Goal: Information Seeking & Learning: Learn about a topic

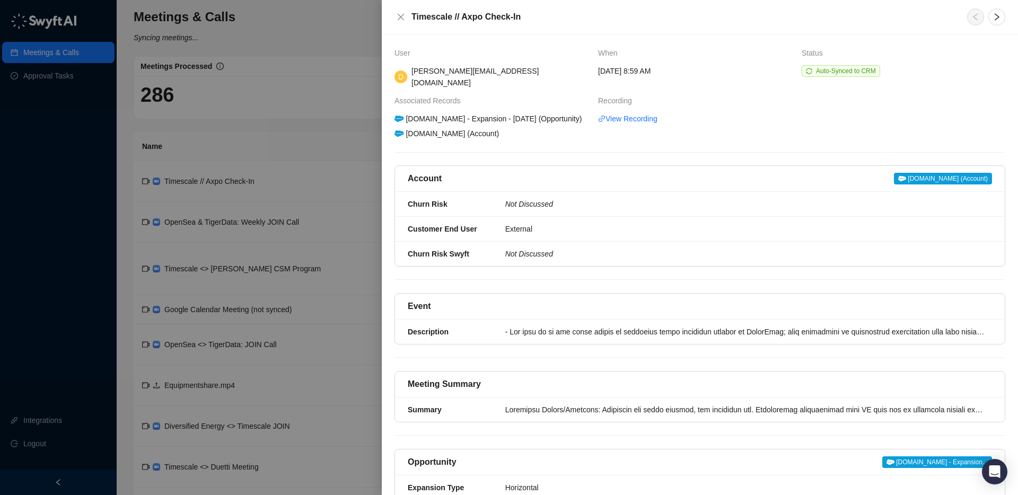
click at [403, 16] on icon "close" at bounding box center [401, 17] width 8 height 8
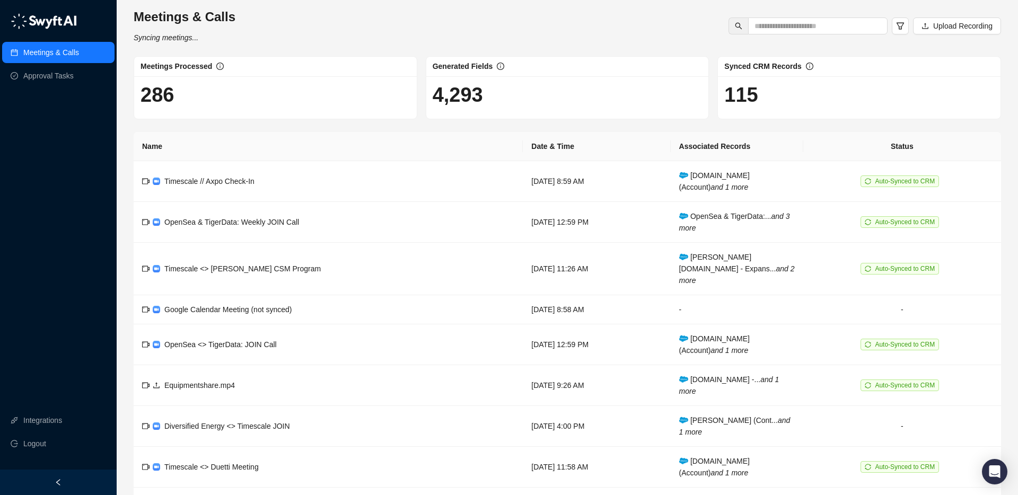
click at [65, 54] on link "Meetings & Calls" at bounding box center [51, 52] width 56 height 21
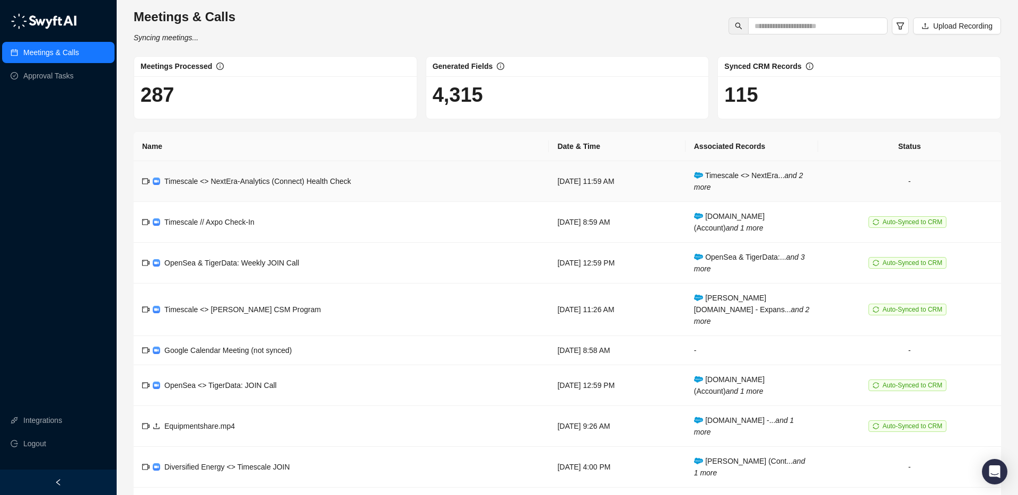
click at [273, 177] on span "Timescale <> NextEra-Analytics (Connect) Health Check" at bounding box center [257, 181] width 187 height 8
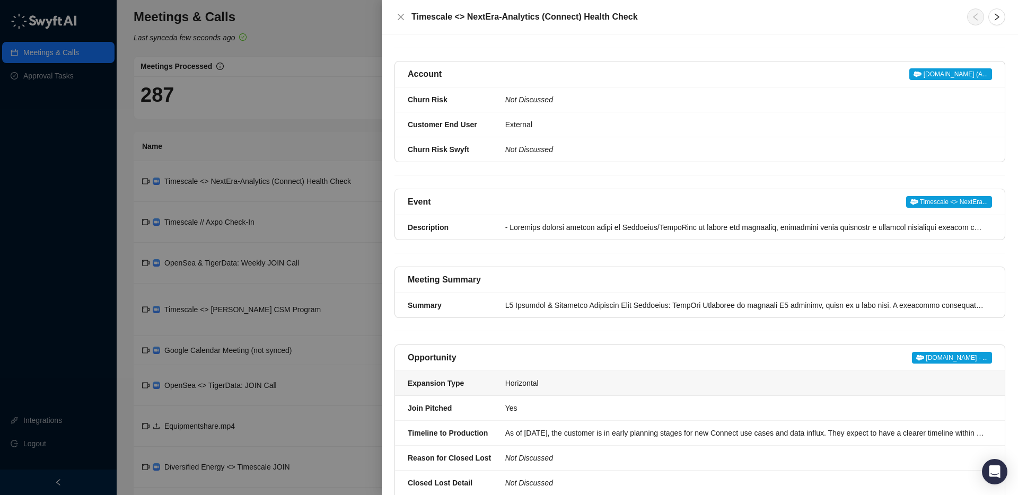
scroll to position [145, 0]
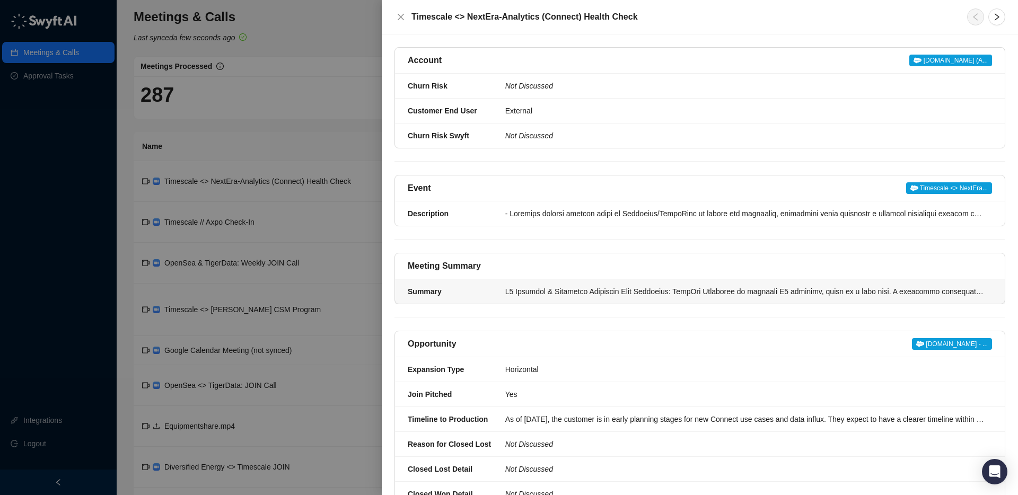
click at [523, 297] on div at bounding box center [746, 292] width 481 height 12
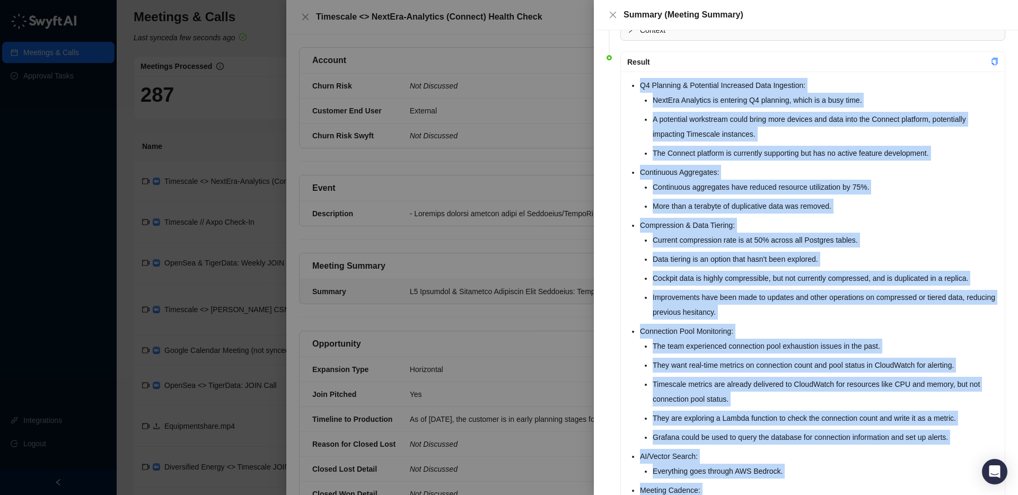
scroll to position [160, 0]
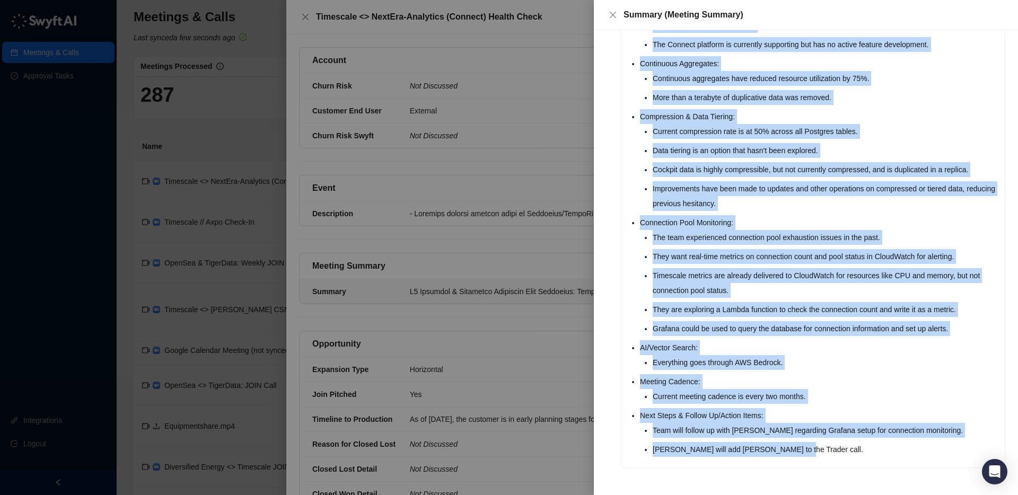
drag, startPoint x: 632, startPoint y: 137, endPoint x: 798, endPoint y: 454, distance: 358.0
click at [798, 454] on ul "Q4 Planning & Potential Increased Data Ingestion: NextEra Analytics is entering…" at bounding box center [819, 213] width 359 height 488
copy ul "Q4 Planning & Potential Increased Data Ingestion: NextEra Analytics is entering…"
